Goal: Information Seeking & Learning: Find specific page/section

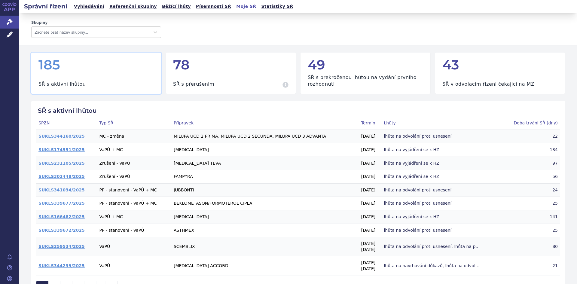
click at [93, 5] on link "Vyhledávání" at bounding box center [89, 6] width 34 height 8
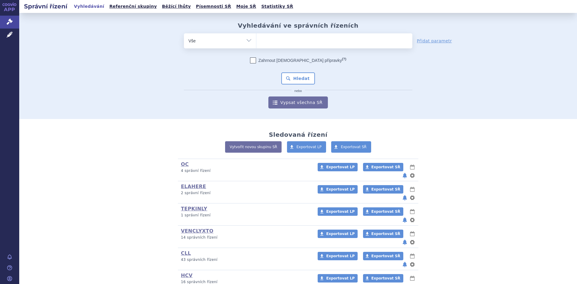
scroll to position [120, 0]
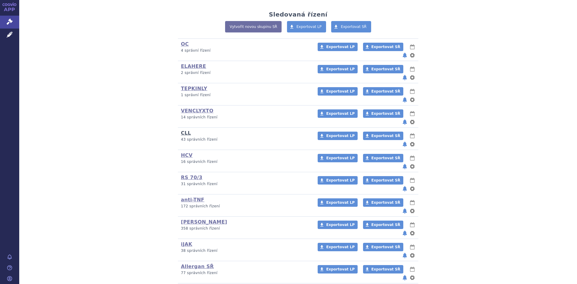
click at [182, 130] on link "CLL" at bounding box center [186, 133] width 10 height 6
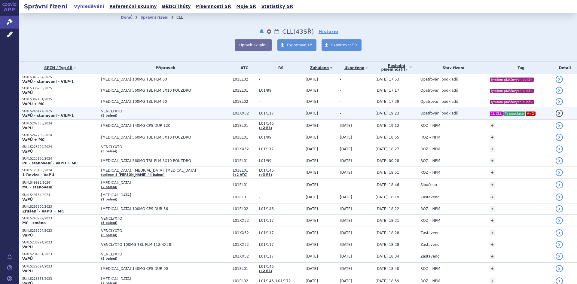
click at [77, 113] on p "VaPÚ - stanovení - VILP-1" at bounding box center [60, 115] width 76 height 5
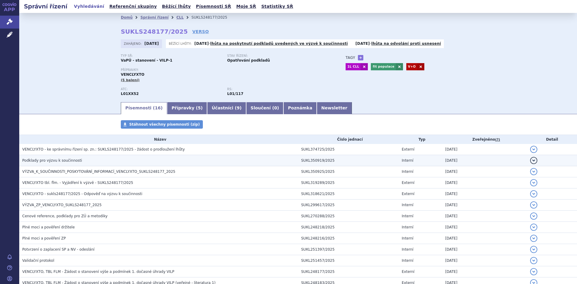
click at [117, 159] on h3 "Podklady pro výzvu k součinnosti" at bounding box center [160, 160] width 276 height 6
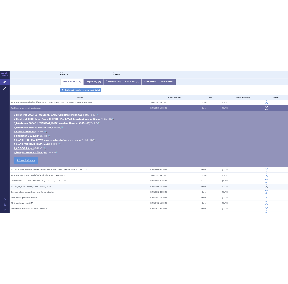
scroll to position [120, 0]
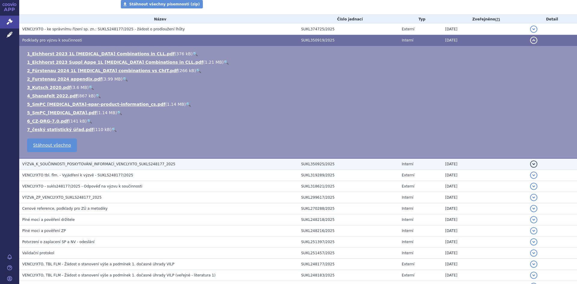
click at [97, 160] on td "VÝZVA_K_SOUČINNOSTI_POSKYTOVÁNÍ_INFORMACÍ_VENCLYXTO_SUKLS248177_2025" at bounding box center [158, 163] width 279 height 11
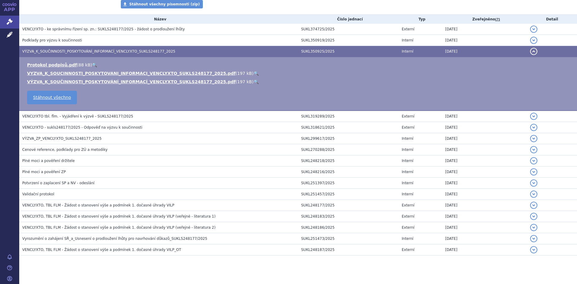
click at [254, 82] on link "🔍" at bounding box center [256, 81] width 5 height 5
